Goal: Transaction & Acquisition: Download file/media

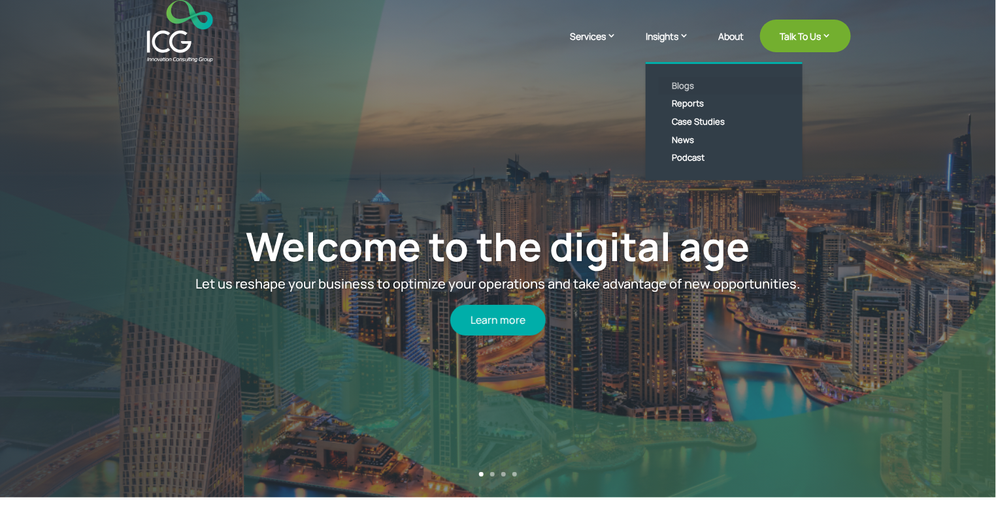
click at [679, 86] on link "Blogs" at bounding box center [734, 86] width 150 height 18
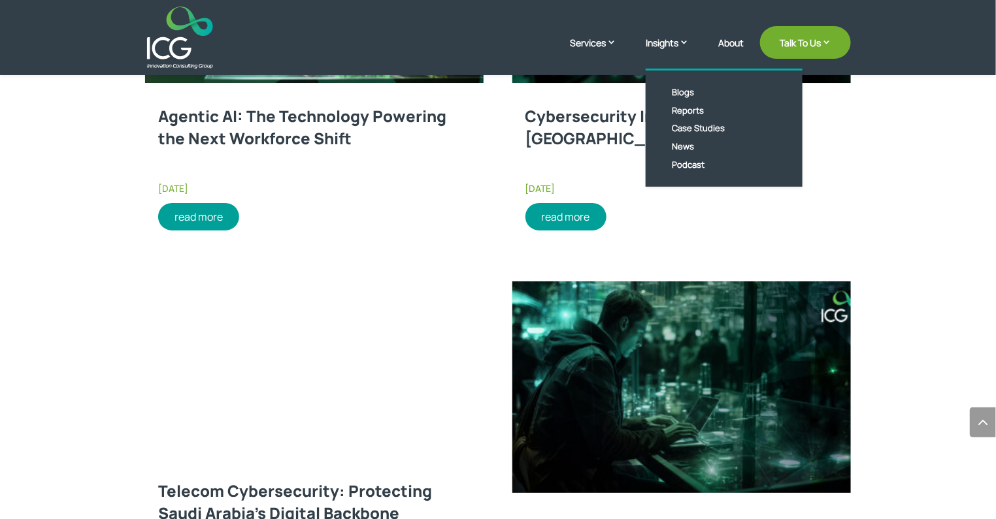
scroll to position [1762, 0]
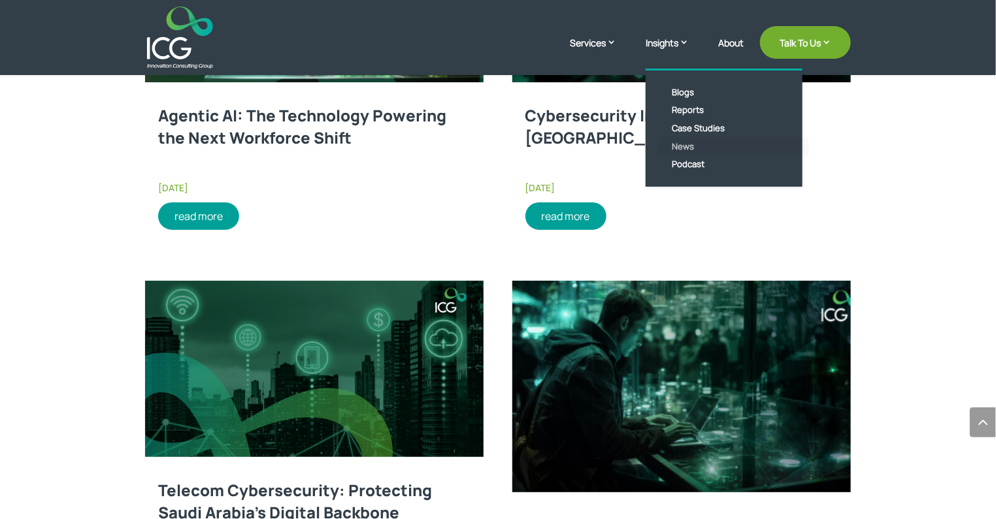
click at [683, 143] on link "News" at bounding box center [734, 147] width 150 height 18
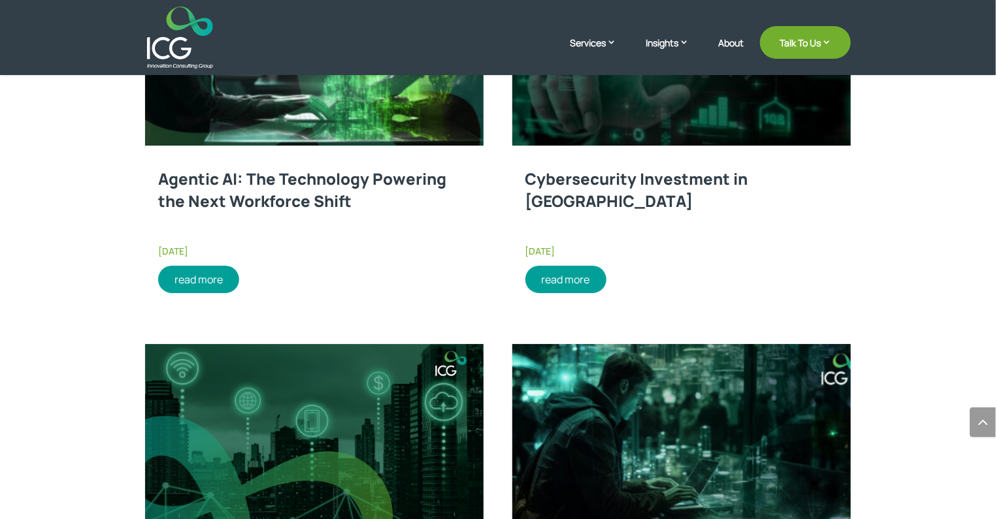
scroll to position [1697, 0]
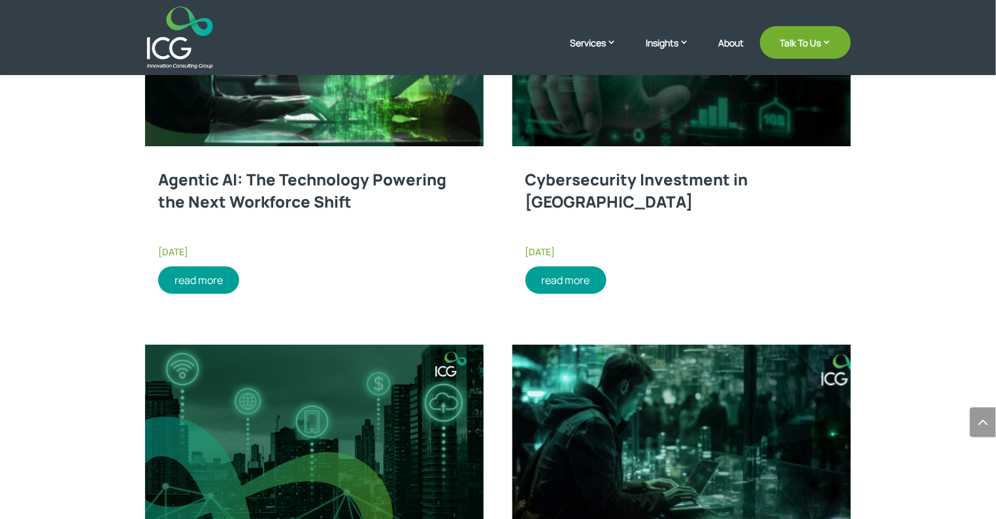
click at [572, 278] on link "read more" at bounding box center [565, 280] width 81 height 27
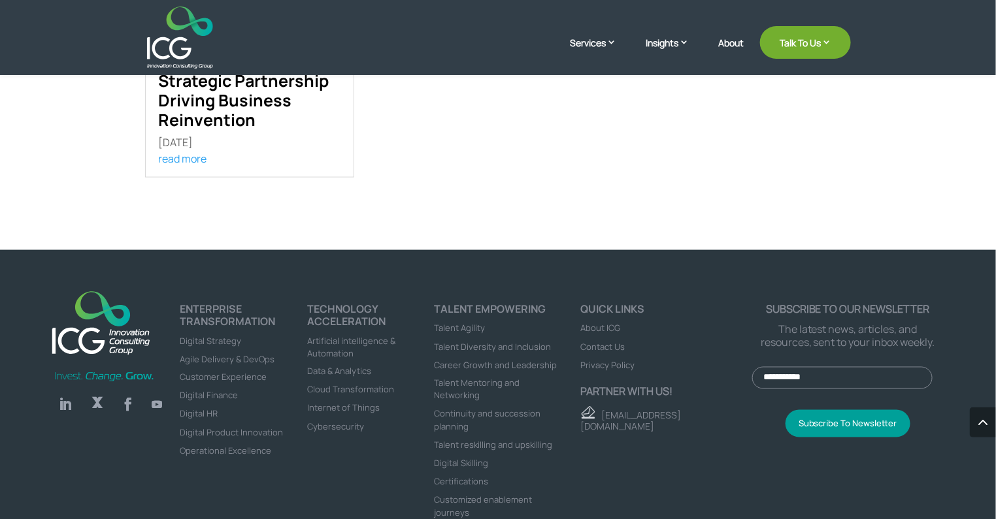
scroll to position [587, 0]
click at [654, 103] on div "ICG & HFS Research: A Strategic Partnership Driving Business Reinvention [DATE]…" at bounding box center [498, 49] width 706 height 297
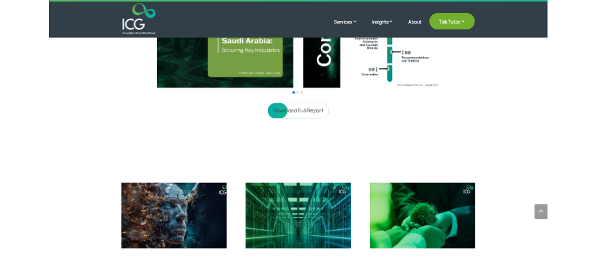
scroll to position [583, 0]
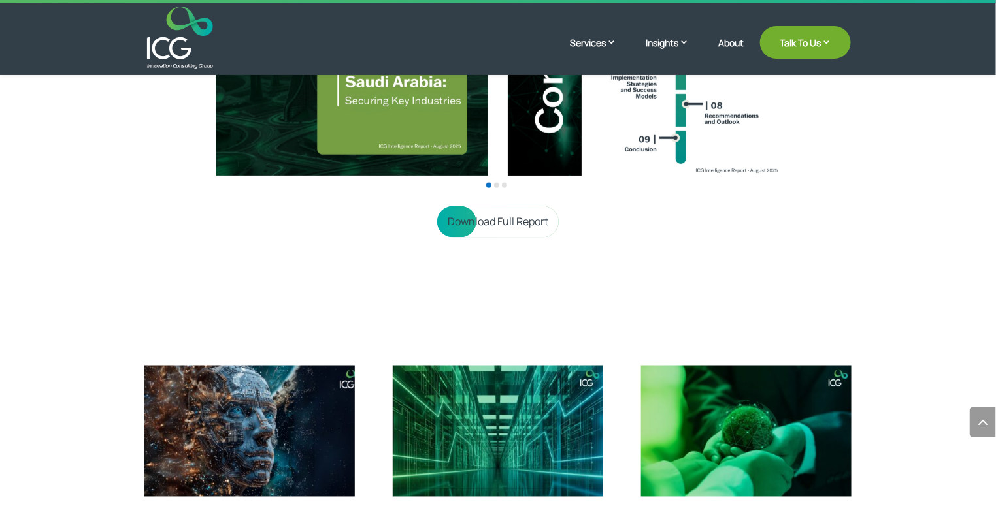
click at [452, 220] on link "Download Full Report" at bounding box center [498, 221] width 122 height 31
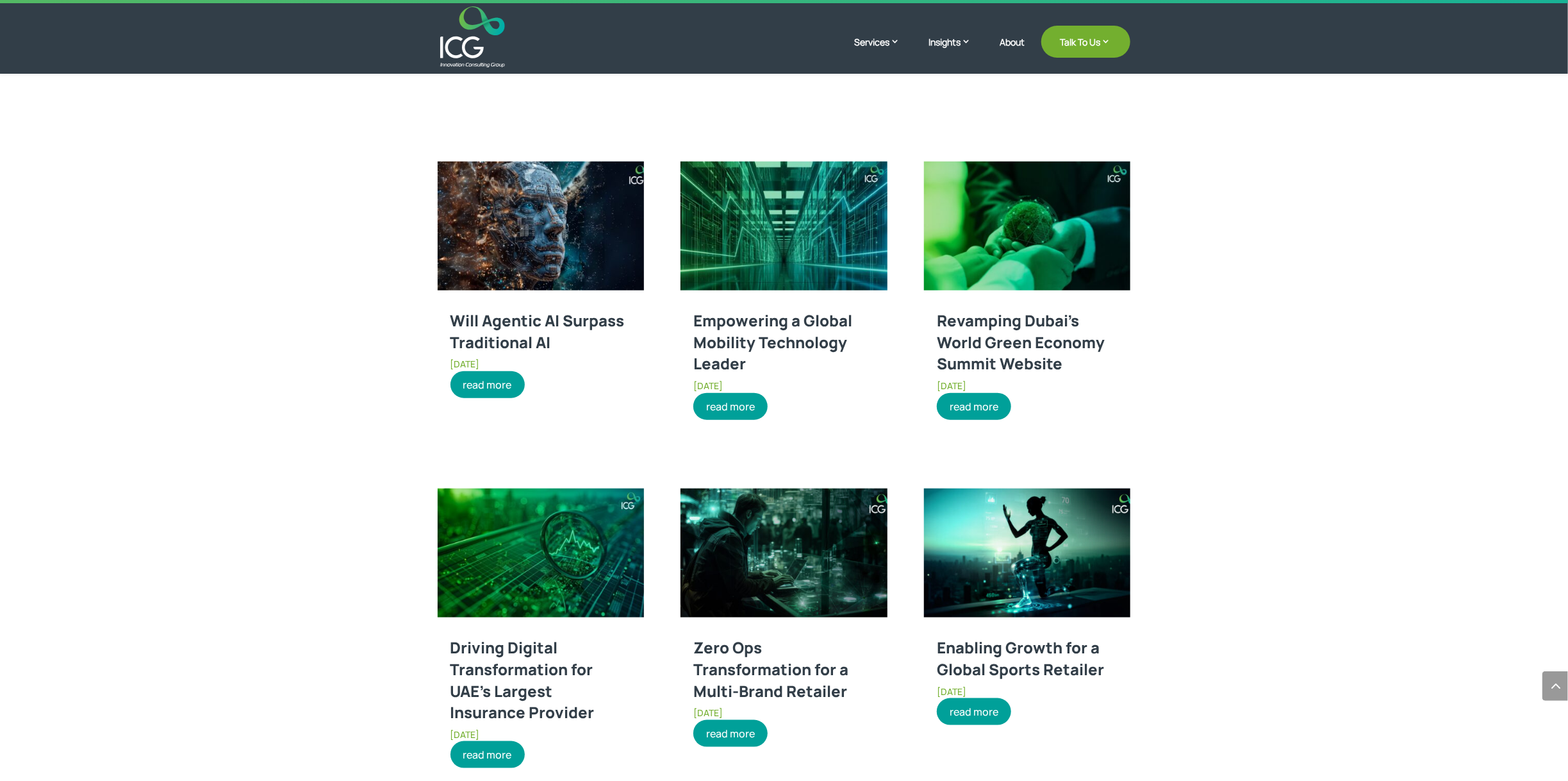
scroll to position [774, 0]
